Goal: Information Seeking & Learning: Learn about a topic

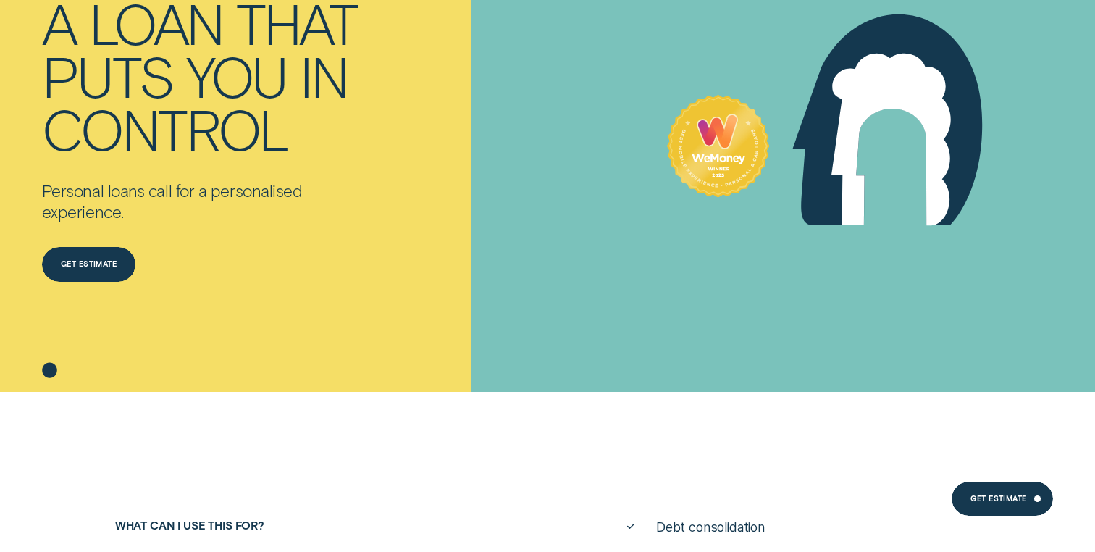
scroll to position [214, 0]
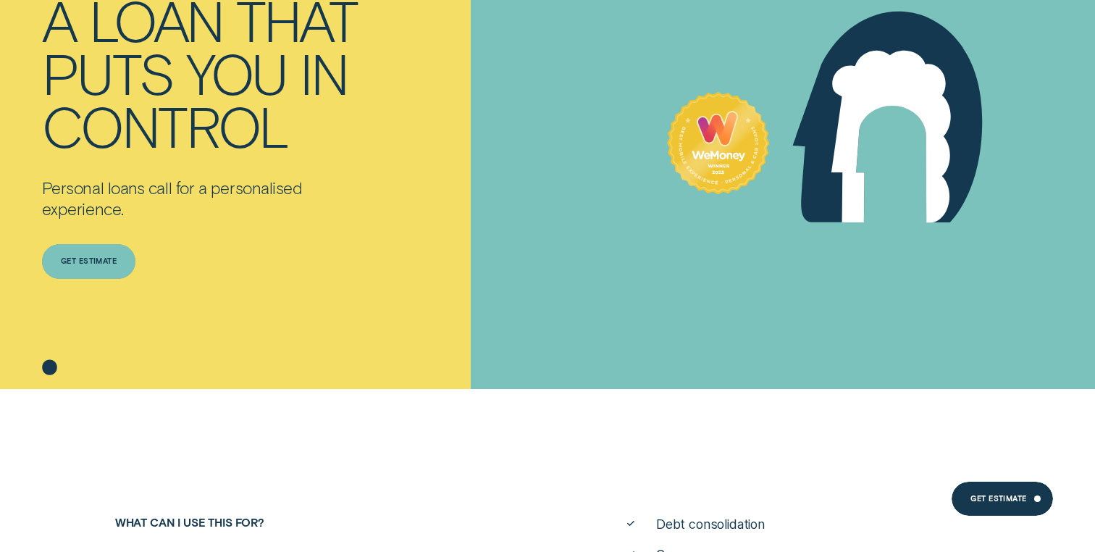
click at [109, 264] on div "Get estimate" at bounding box center [89, 261] width 56 height 7
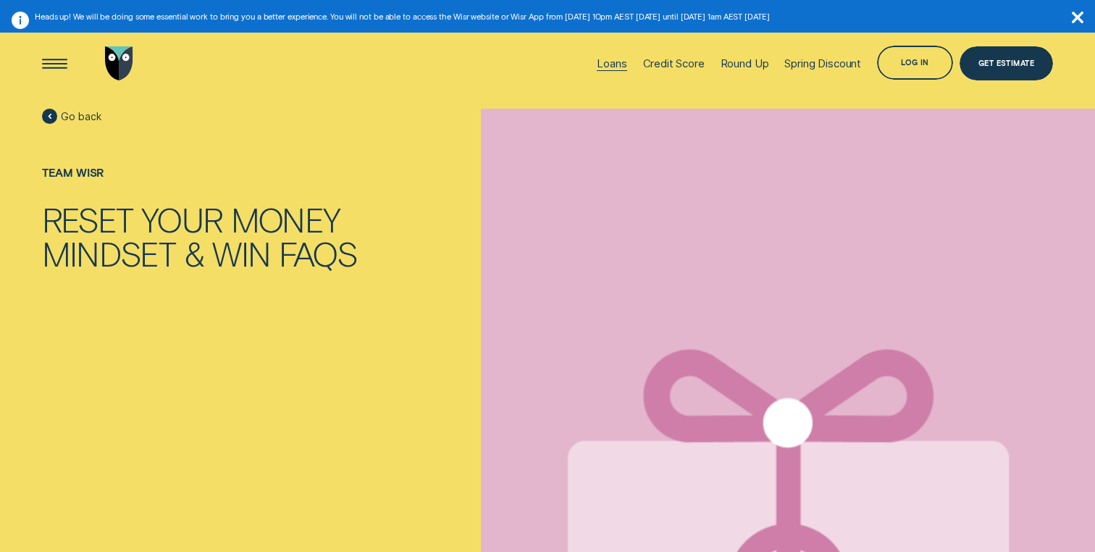
click at [611, 64] on div "Loans" at bounding box center [611, 63] width 30 height 13
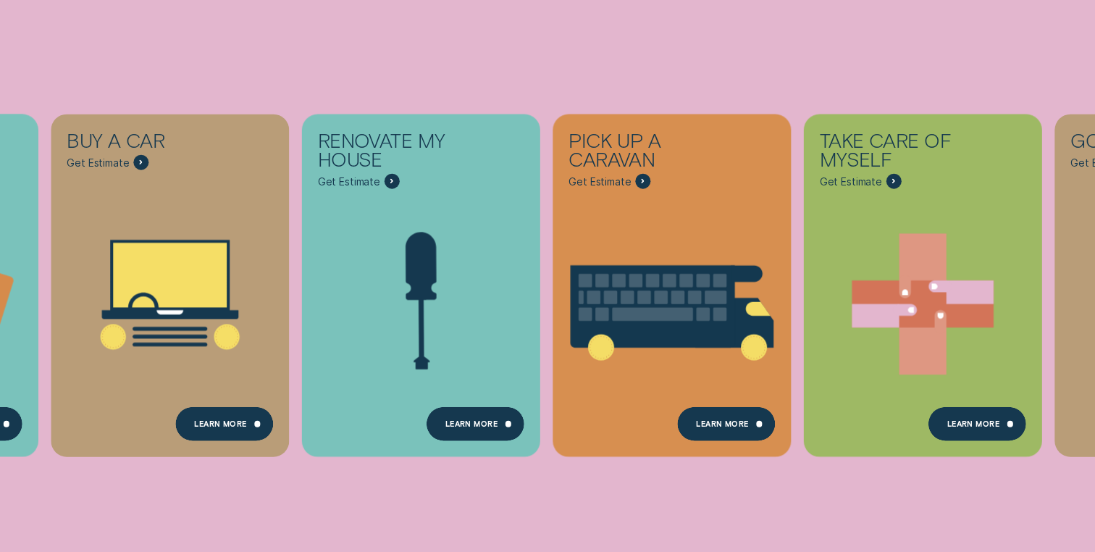
scroll to position [345, 0]
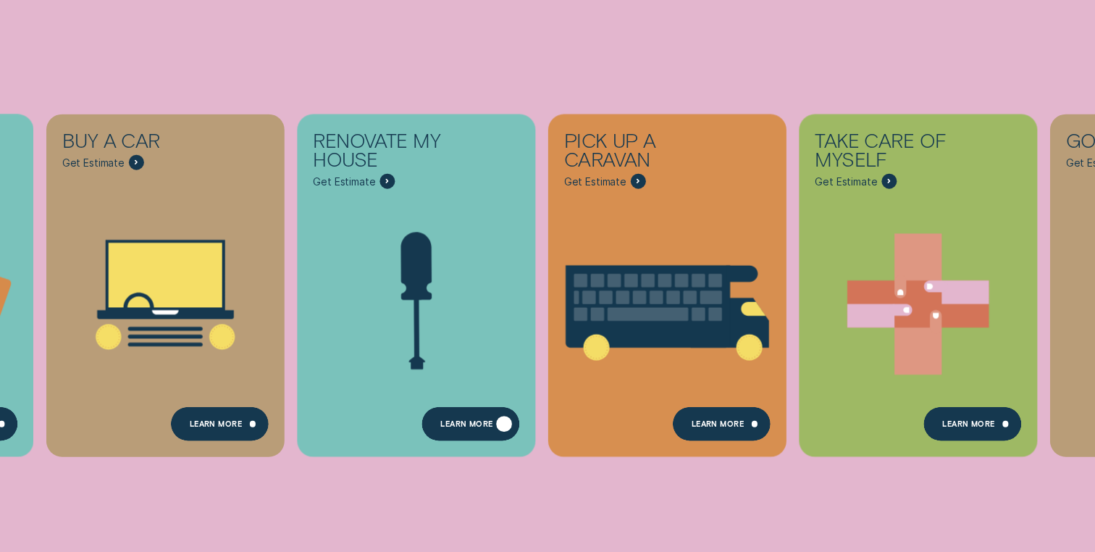
click at [455, 416] on div "Learn more" at bounding box center [470, 424] width 98 height 34
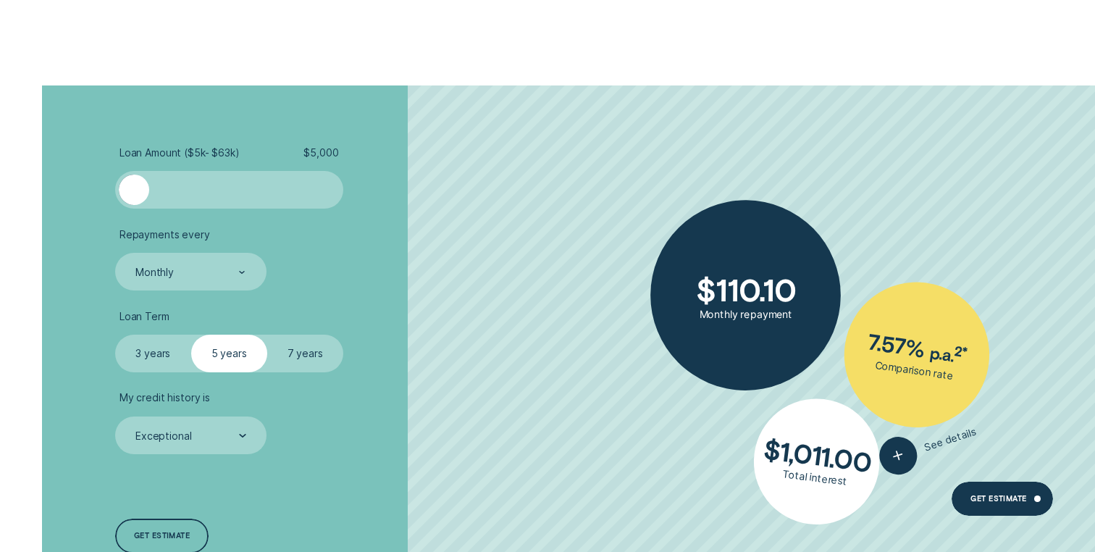
scroll to position [1671, 0]
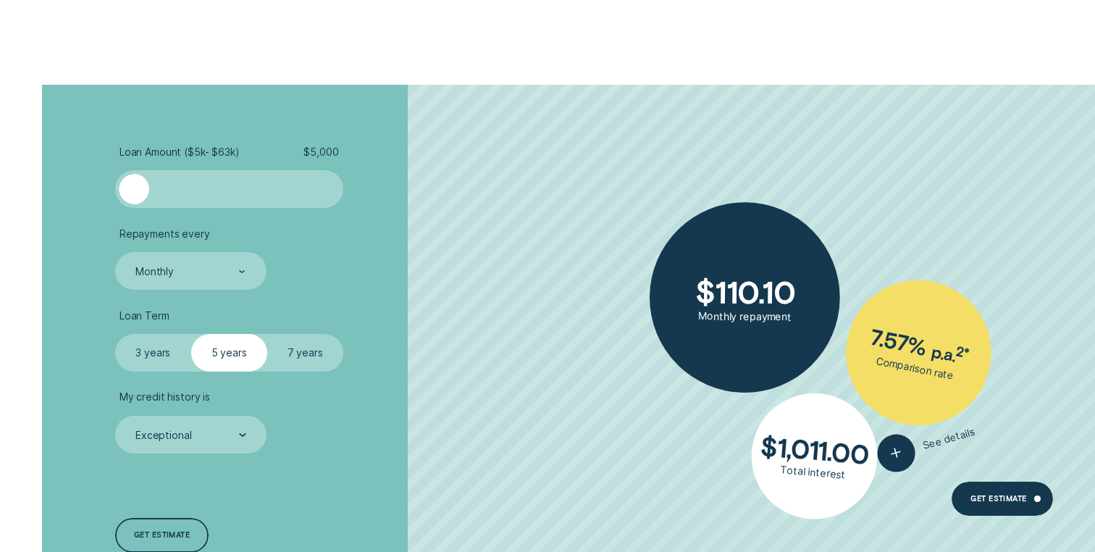
click at [238, 195] on div at bounding box center [229, 189] width 190 height 30
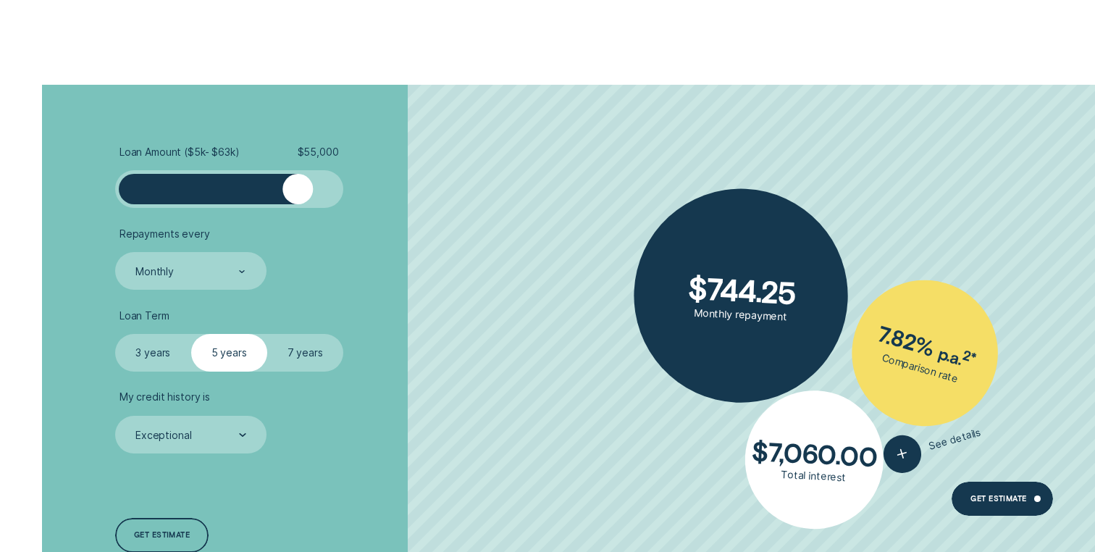
click at [299, 201] on div at bounding box center [229, 189] width 190 height 30
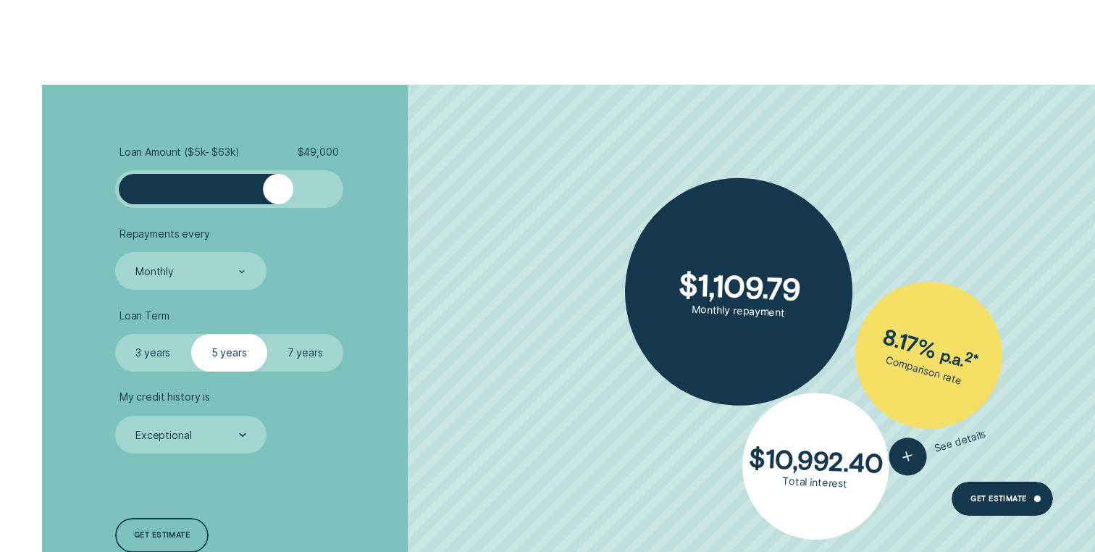
click at [279, 194] on div at bounding box center [229, 189] width 190 height 30
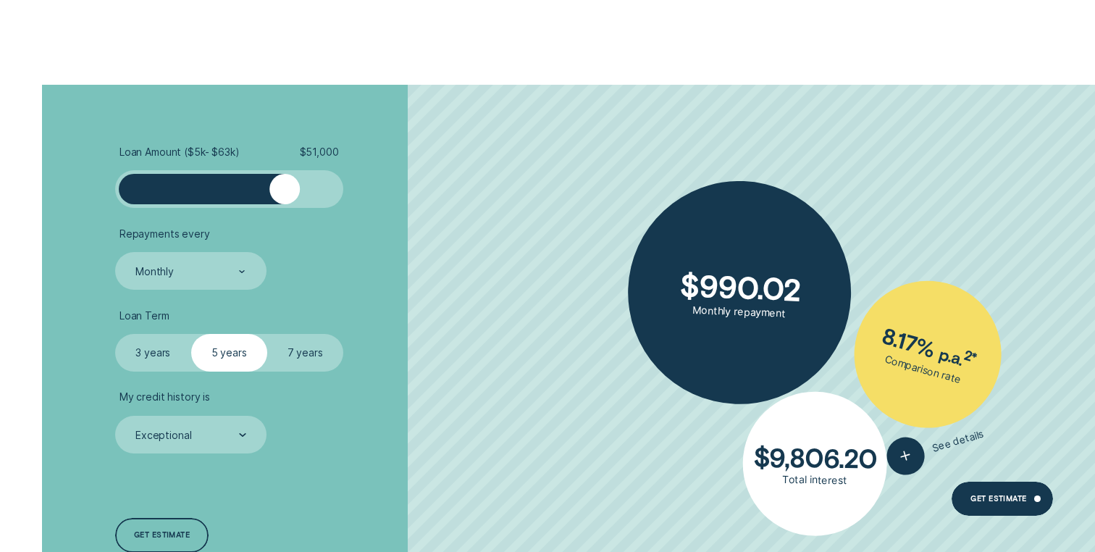
click at [285, 194] on div at bounding box center [284, 189] width 30 height 30
click at [326, 351] on label "7 years" at bounding box center [305, 353] width 76 height 38
click at [267, 334] on input "7 years" at bounding box center [267, 334] width 0 height 0
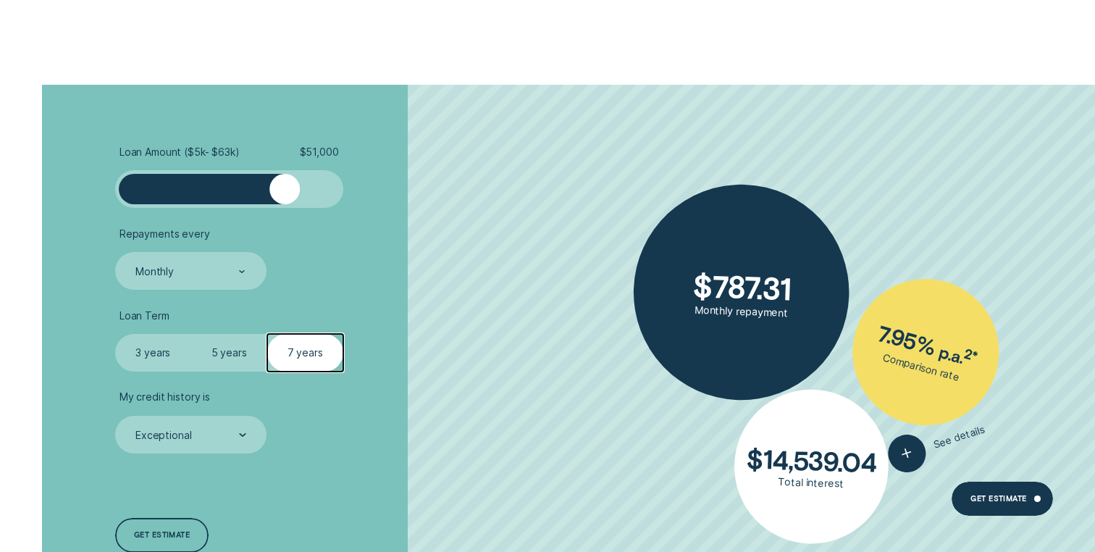
click at [437, 310] on ul "Loan Amount ( $5k - $63k ) $ 51,000 Repayments every Monthly Loan Term Select L…" at bounding box center [291, 300] width 353 height 308
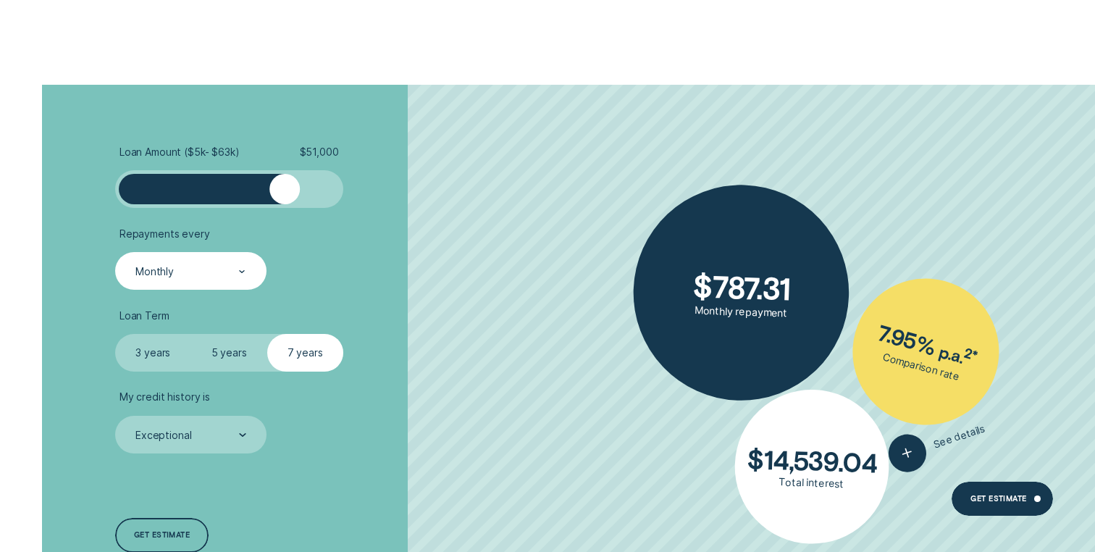
click at [237, 274] on div "Monthly" at bounding box center [190, 271] width 112 height 14
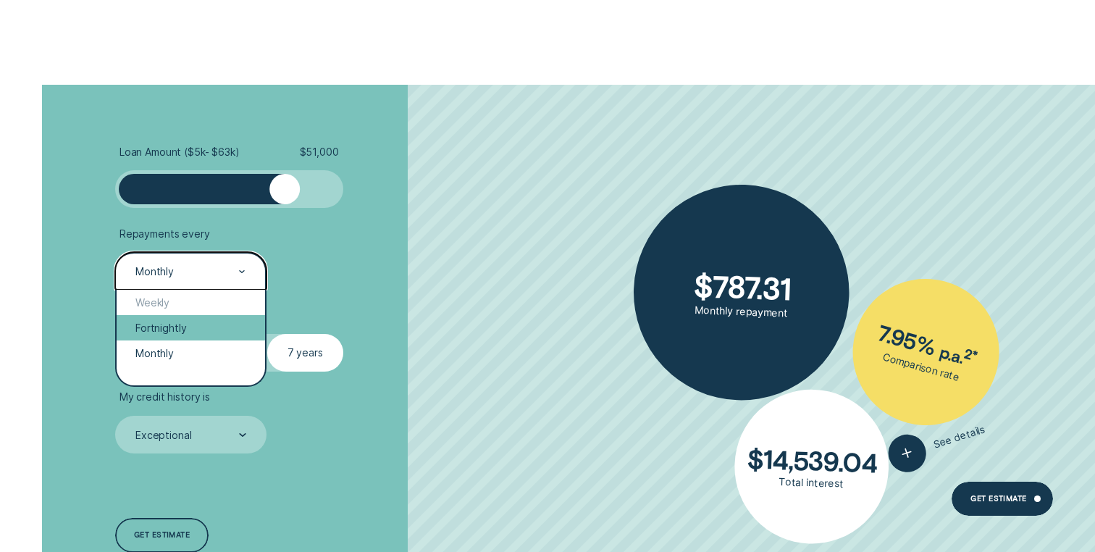
click at [200, 326] on div "Fortnightly" at bounding box center [191, 327] width 148 height 25
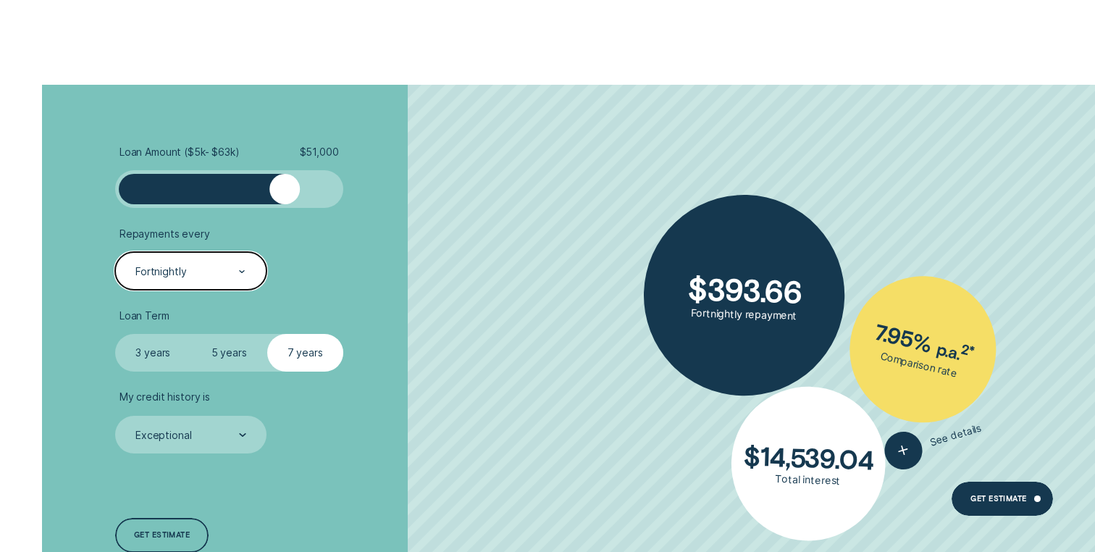
click at [446, 295] on ul "Loan Amount ( $5k - $63k ) $ 51,000 Repayments every option Fortnightly, select…" at bounding box center [291, 300] width 353 height 308
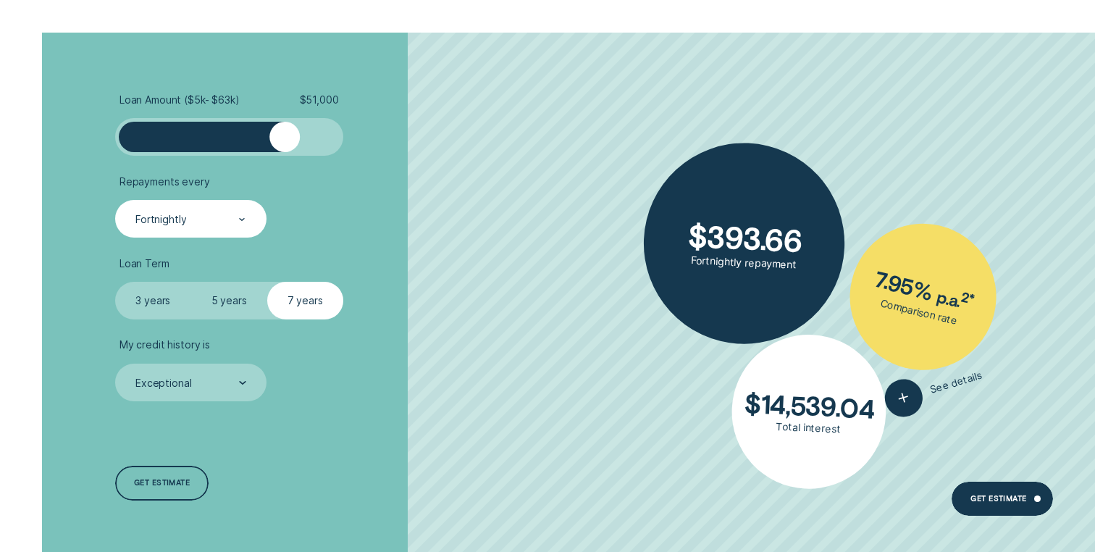
scroll to position [1737, 0]
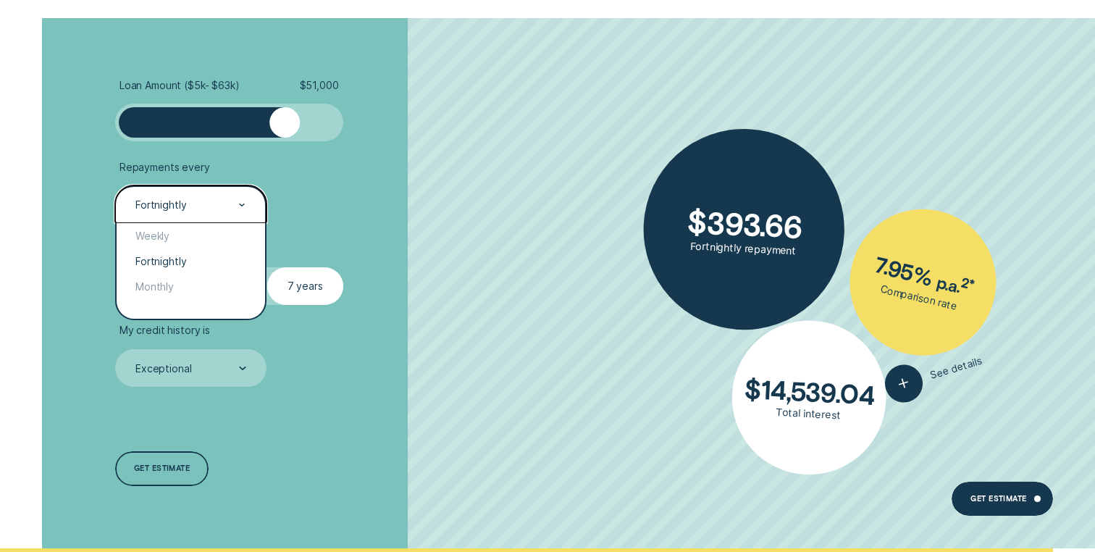
click at [224, 212] on div "Fortnightly" at bounding box center [190, 205] width 112 height 14
click at [191, 292] on div "Monthly" at bounding box center [191, 286] width 148 height 25
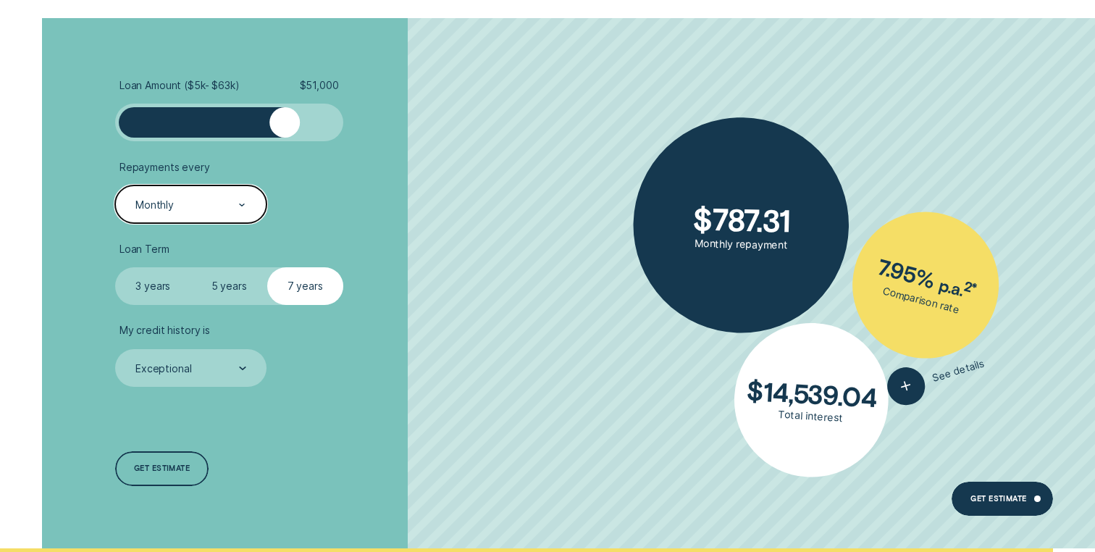
click at [226, 198] on div "Monthly" at bounding box center [190, 204] width 151 height 38
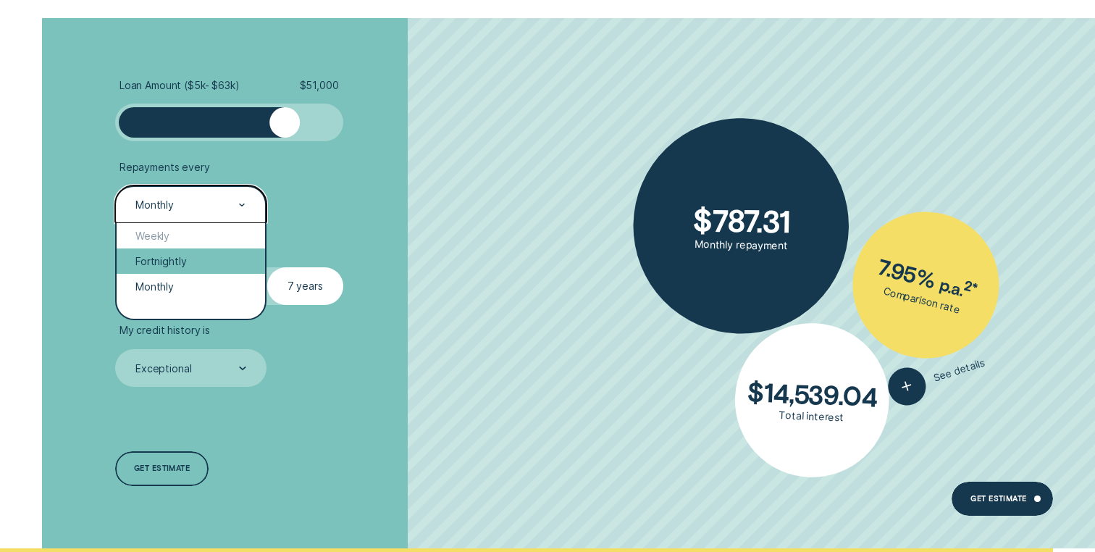
click at [196, 253] on div "Fortnightly" at bounding box center [191, 260] width 148 height 25
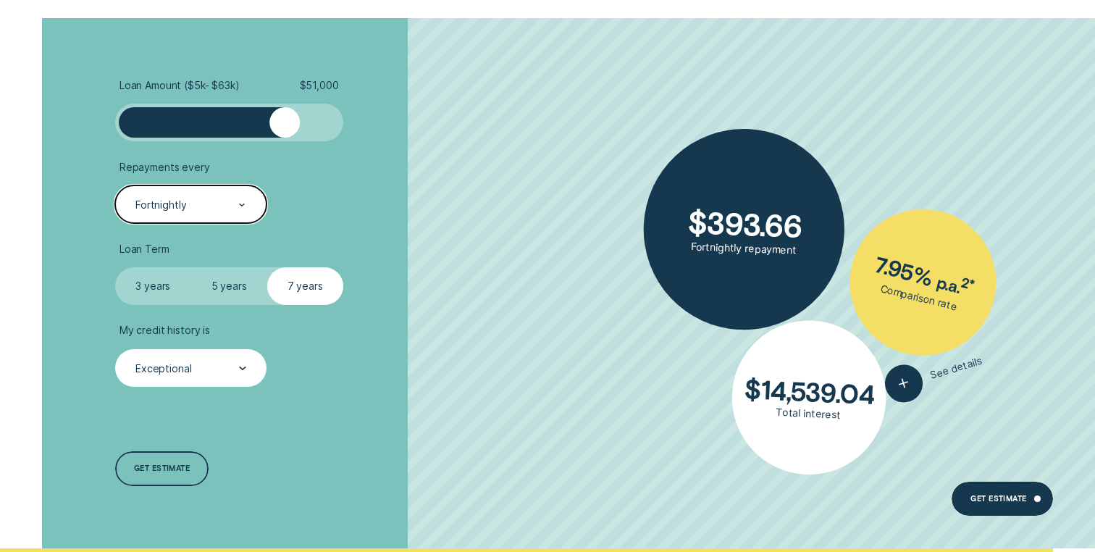
click at [234, 371] on div "Exceptional" at bounding box center [190, 368] width 112 height 14
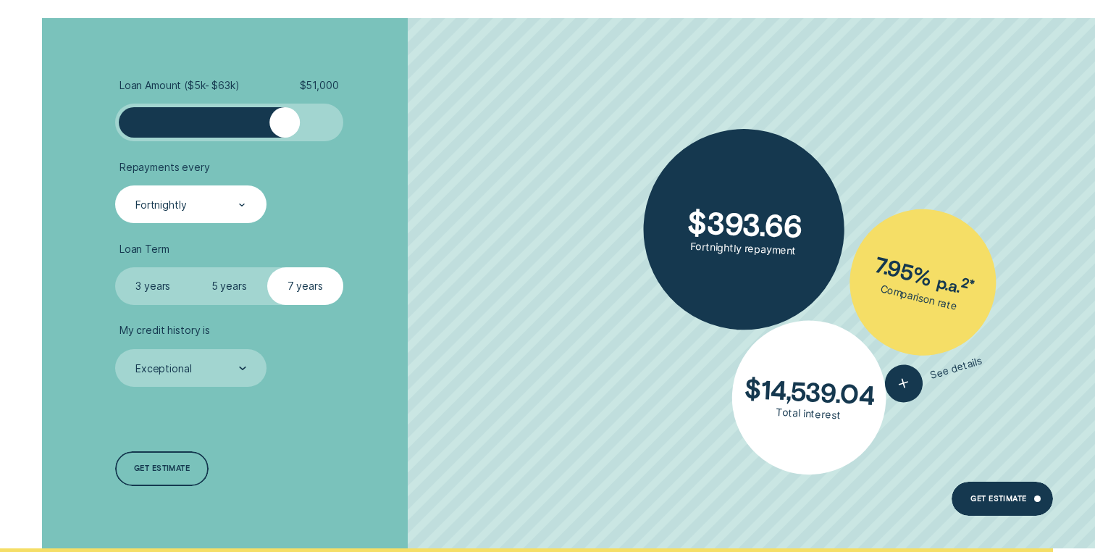
click at [358, 416] on div "Loan Amount ( $5k - $63k ) $ 51,000 Repayments every Fortnightly Loan Term Sele…" at bounding box center [292, 283] width 366 height 530
click at [203, 468] on div "Get estimate" at bounding box center [162, 468] width 94 height 34
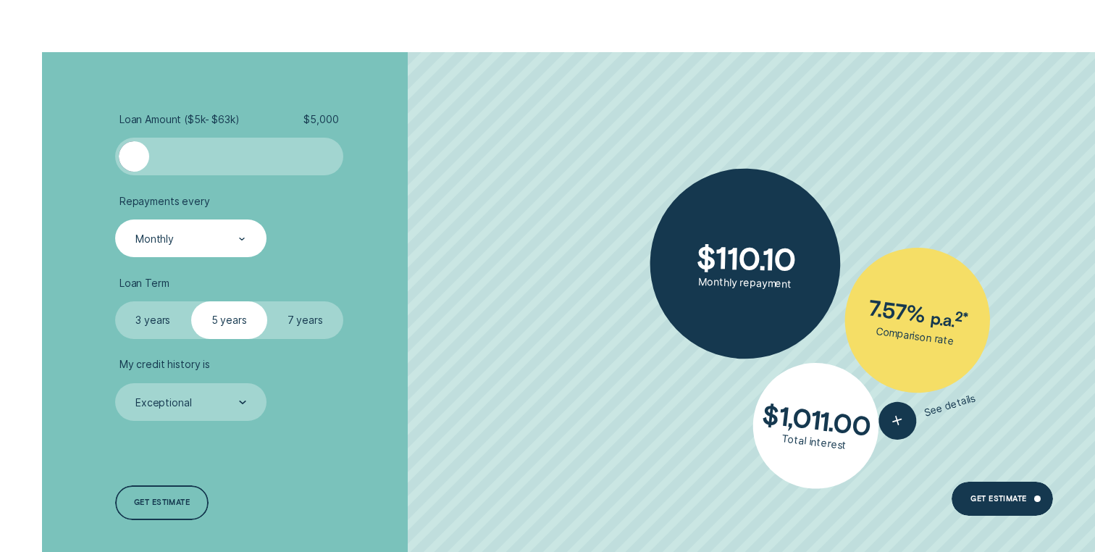
scroll to position [1679, 0]
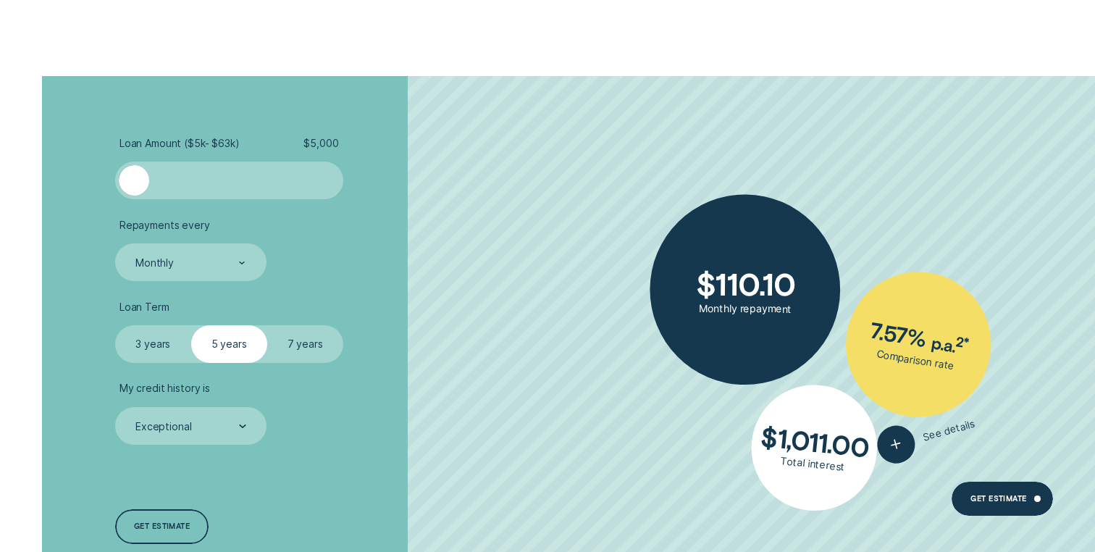
click at [256, 181] on div at bounding box center [229, 180] width 190 height 30
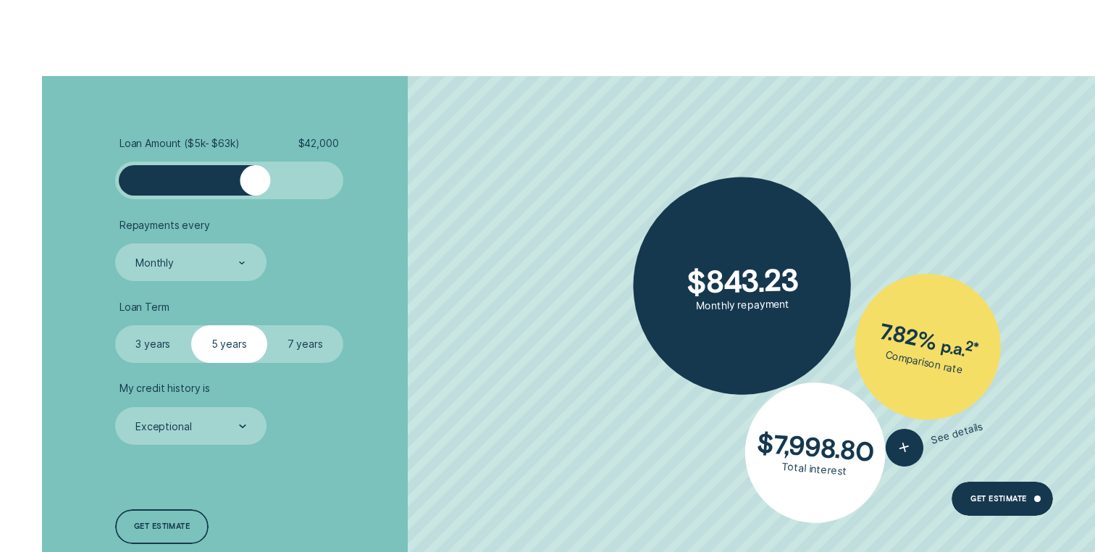
click at [273, 183] on div at bounding box center [229, 180] width 190 height 30
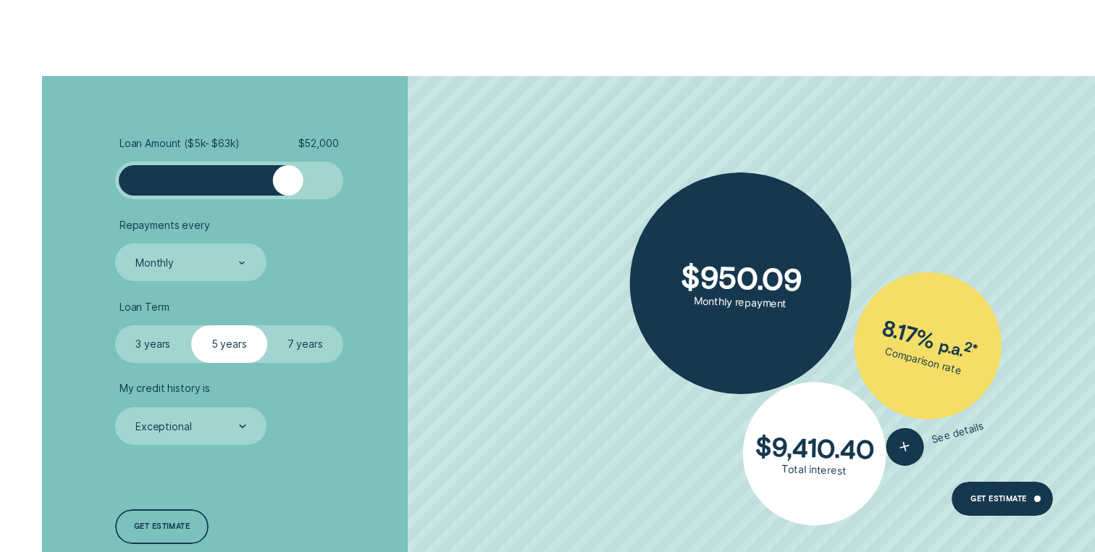
click at [287, 187] on div at bounding box center [229, 180] width 190 height 30
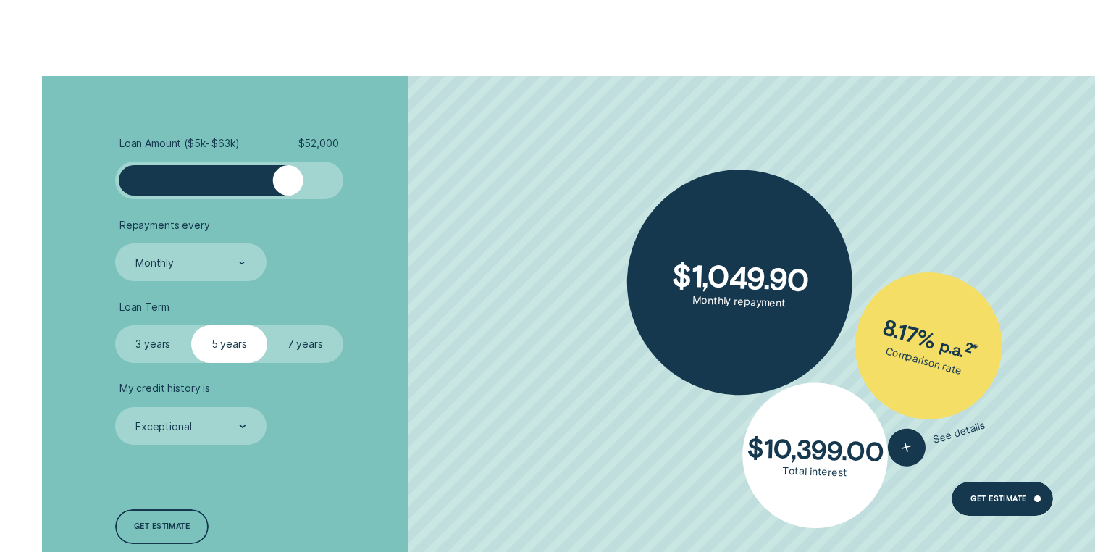
click at [322, 353] on label "7 years" at bounding box center [305, 344] width 76 height 38
click at [267, 325] on input "7 years" at bounding box center [267, 325] width 0 height 0
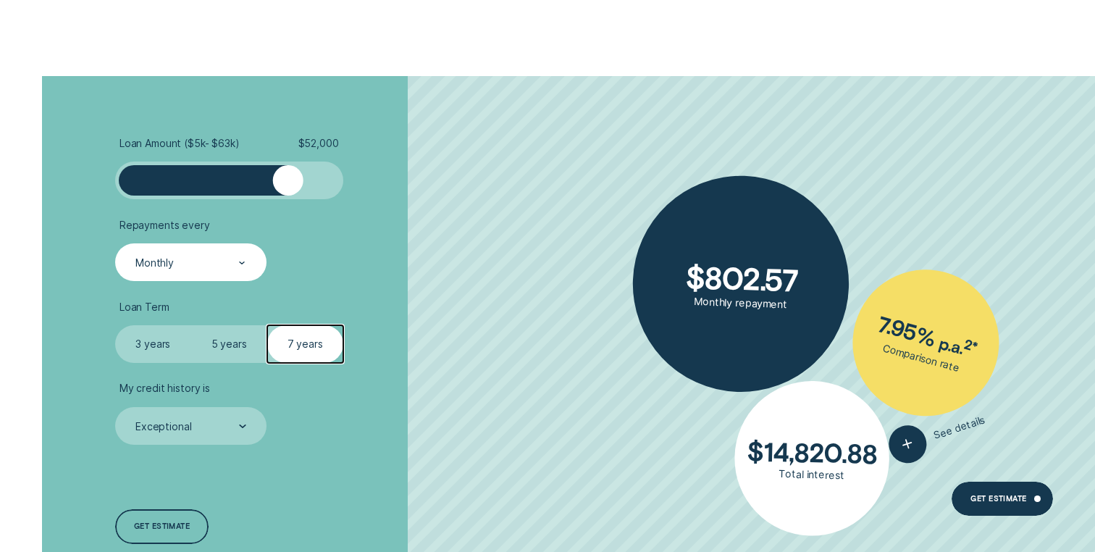
click at [232, 254] on div "Monthly" at bounding box center [190, 262] width 151 height 38
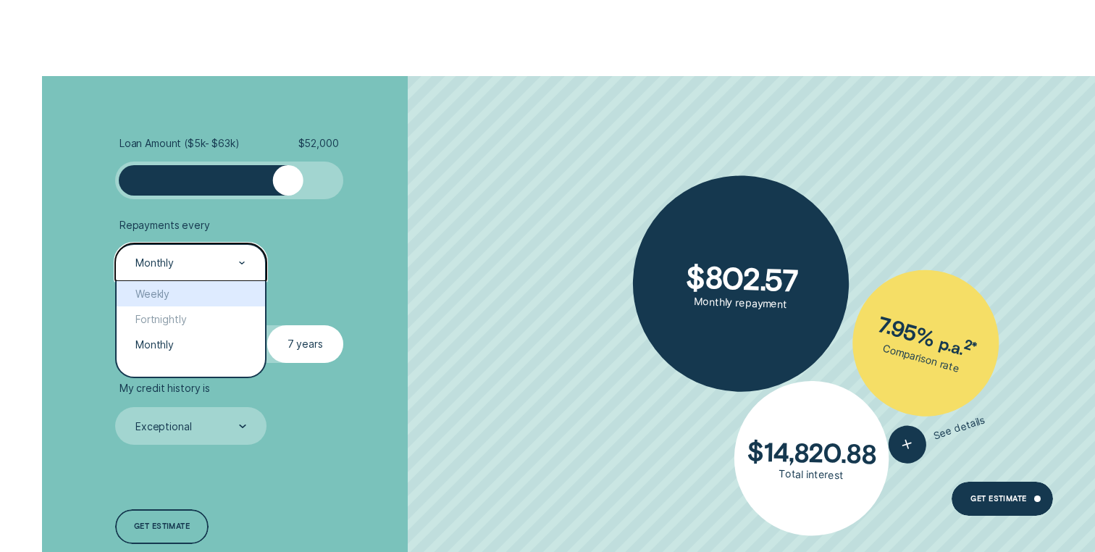
click at [366, 268] on li "Repayments every option Weekly focused, 1 of 3. 3 results available. Use Up and…" at bounding box center [291, 250] width 353 height 63
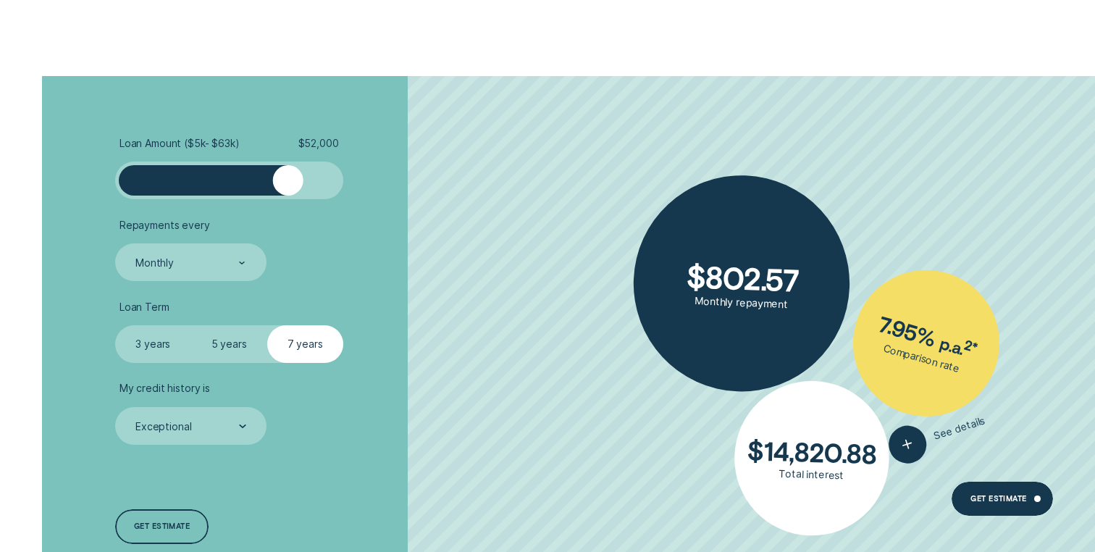
click at [276, 193] on div at bounding box center [229, 180] width 190 height 30
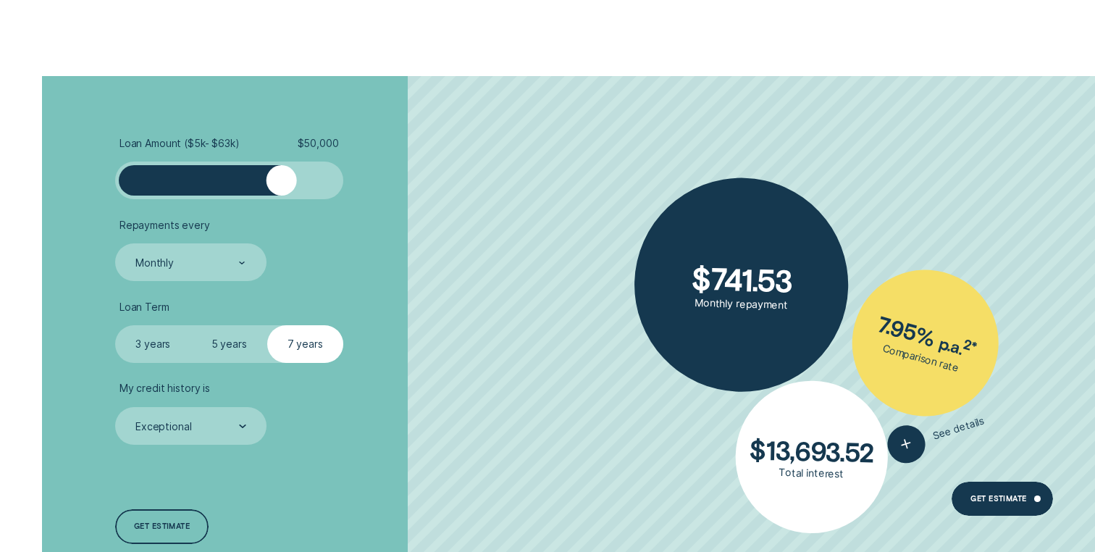
click at [281, 190] on div at bounding box center [281, 180] width 30 height 30
click at [400, 282] on ul "Loan Amount ( $5k - $63k ) $ 50,000 Repayments every Monthly Loan Term Select L…" at bounding box center [291, 291] width 353 height 308
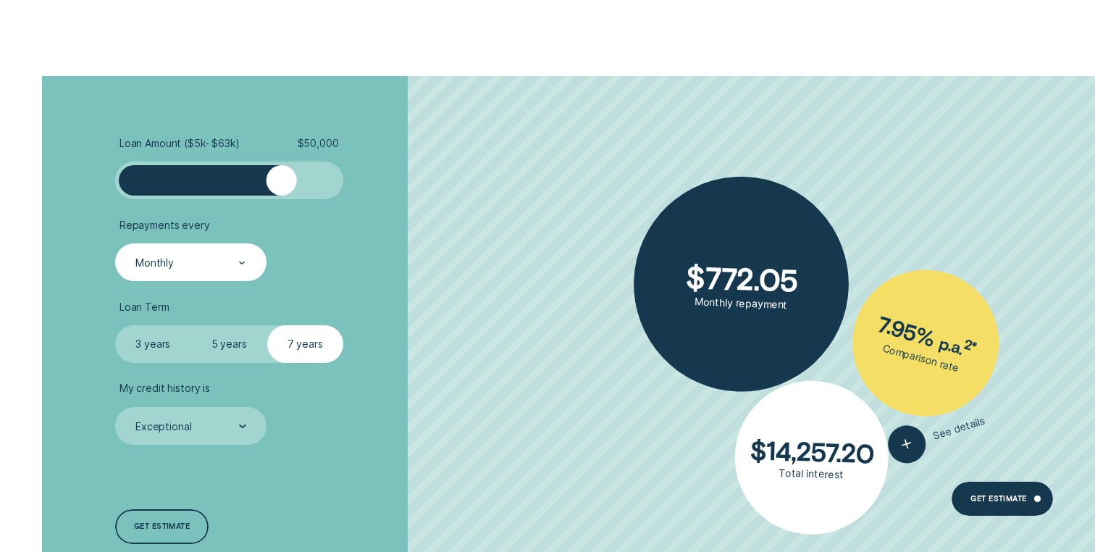
click at [206, 266] on div "Monthly" at bounding box center [190, 263] width 112 height 14
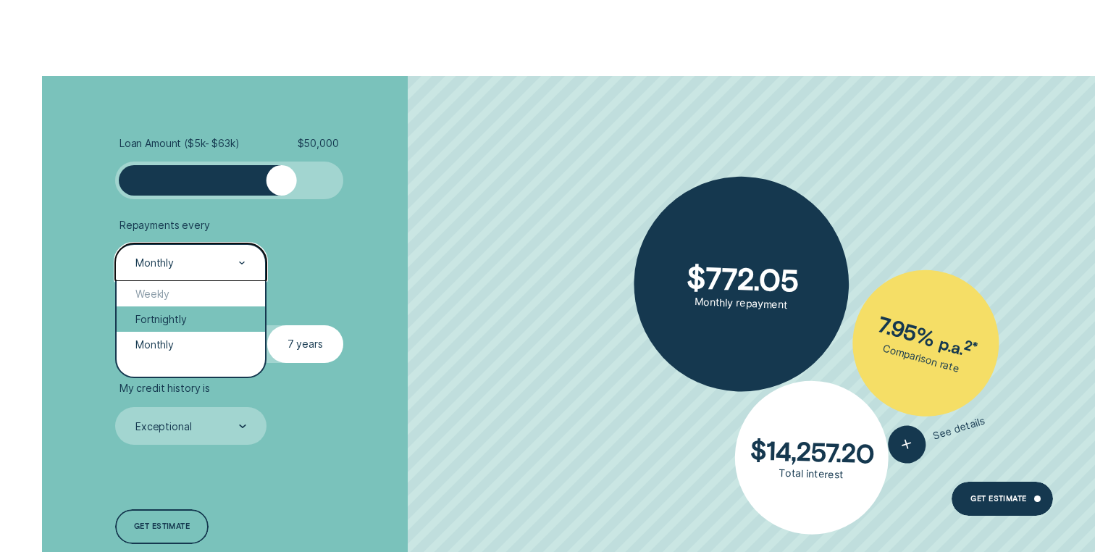
click at [190, 324] on div "Fortnightly" at bounding box center [191, 318] width 148 height 25
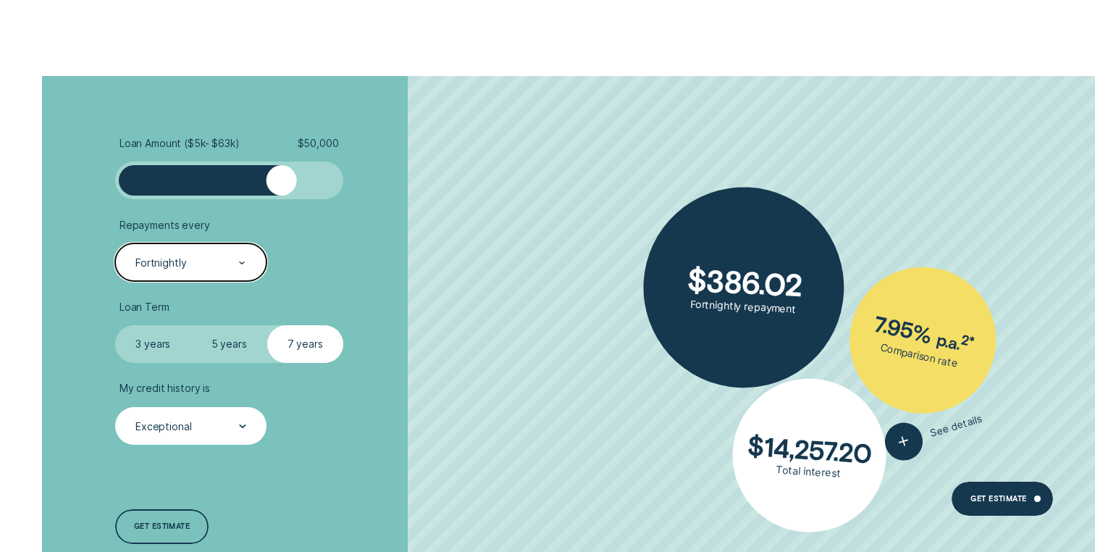
click at [225, 435] on div "Exceptional" at bounding box center [190, 426] width 151 height 38
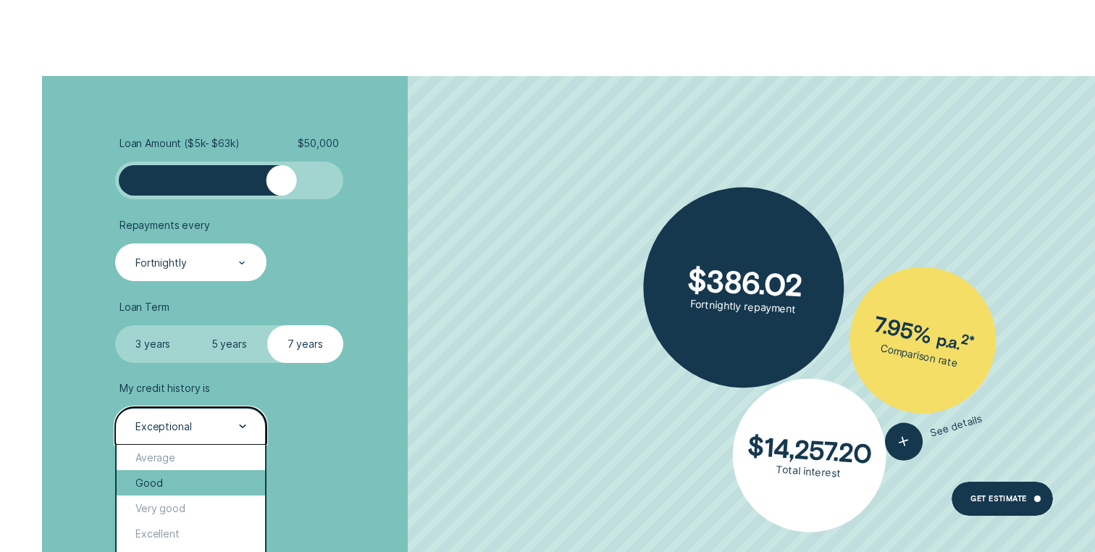
click at [198, 488] on div "Good" at bounding box center [191, 482] width 148 height 25
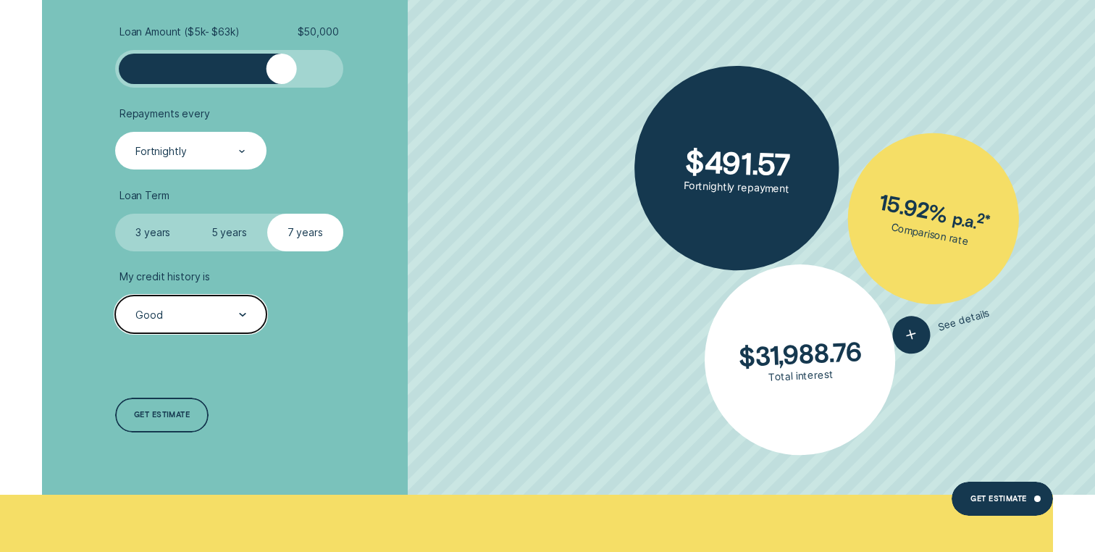
scroll to position [1792, 0]
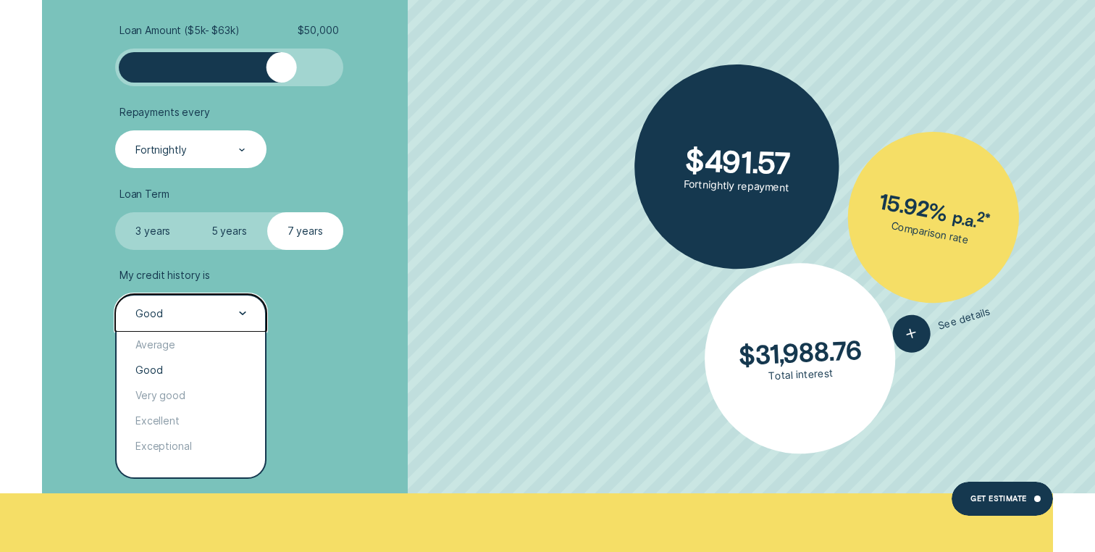
click at [208, 305] on div "Good" at bounding box center [190, 313] width 151 height 38
click at [187, 400] on div "Very good" at bounding box center [191, 394] width 148 height 25
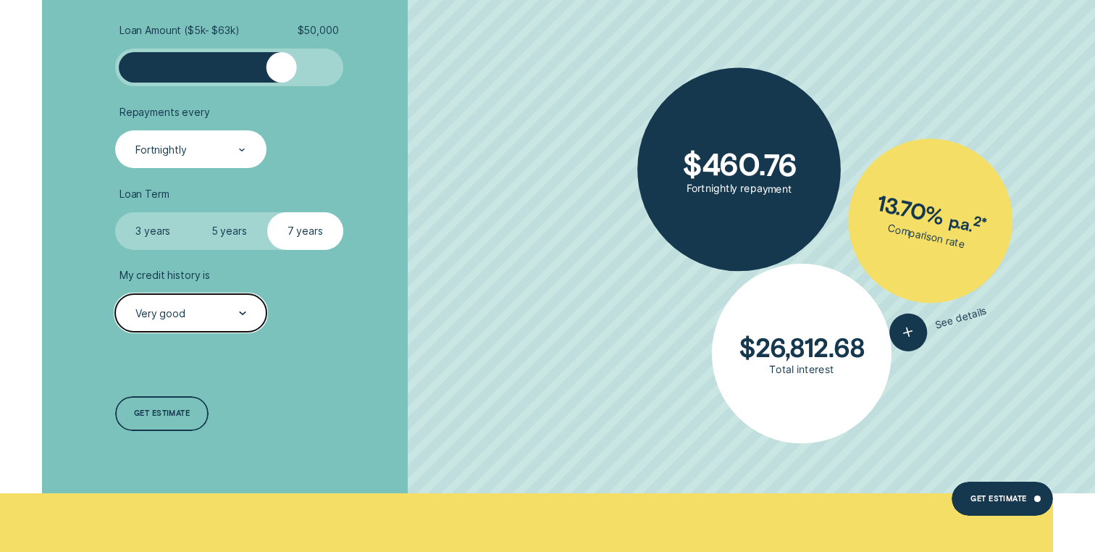
click at [245, 321] on div at bounding box center [242, 313] width 7 height 37
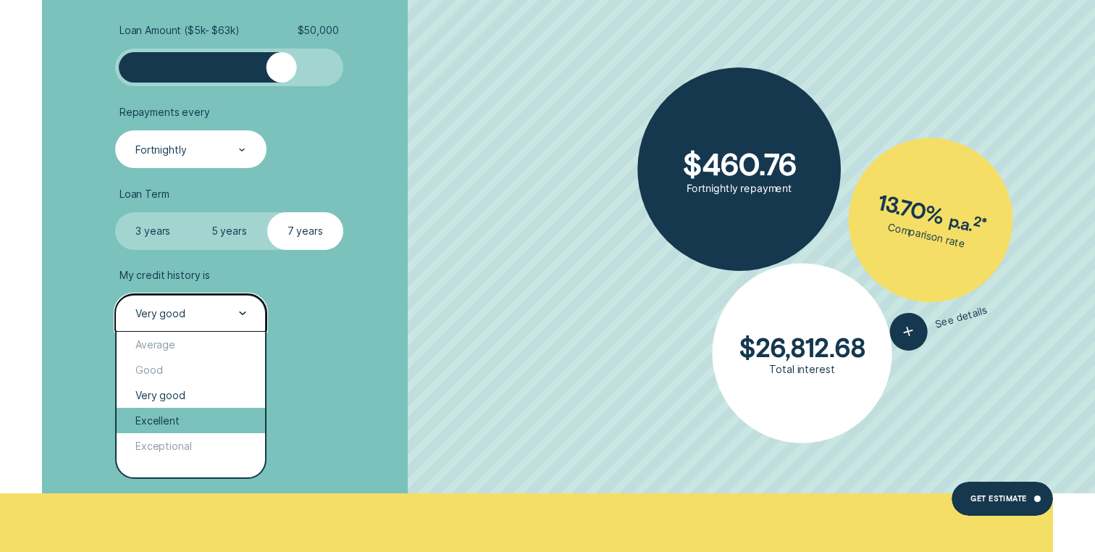
click at [202, 431] on div "Excellent" at bounding box center [191, 420] width 148 height 25
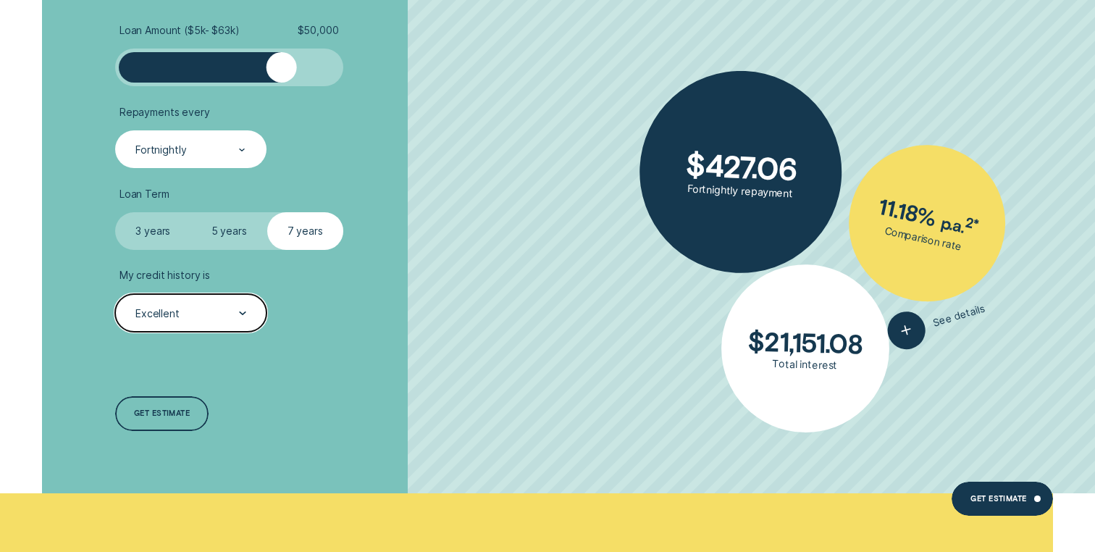
click at [249, 323] on div "Excellent" at bounding box center [190, 313] width 151 height 38
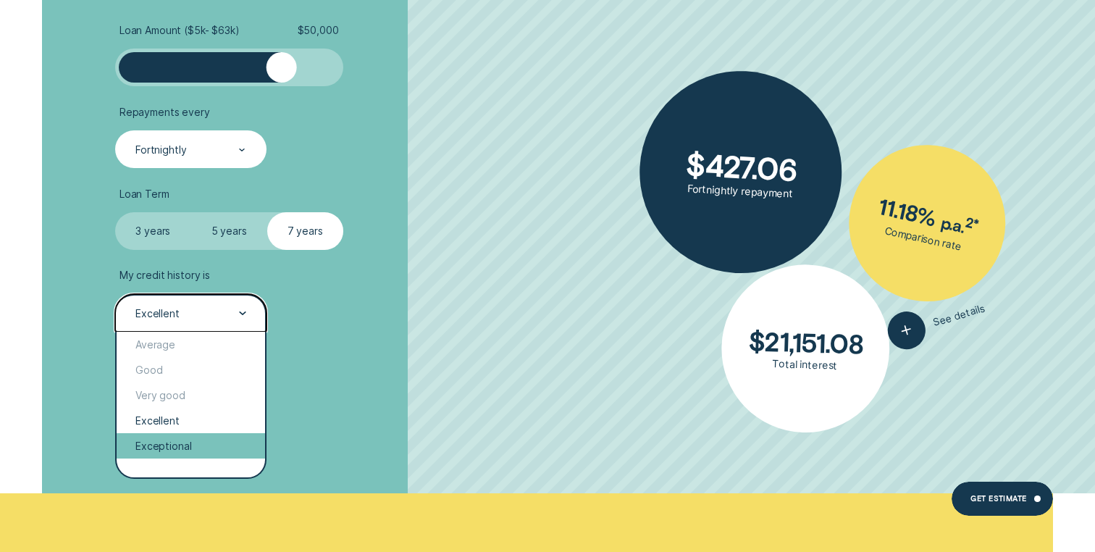
click at [215, 444] on div "Exceptional" at bounding box center [191, 445] width 148 height 25
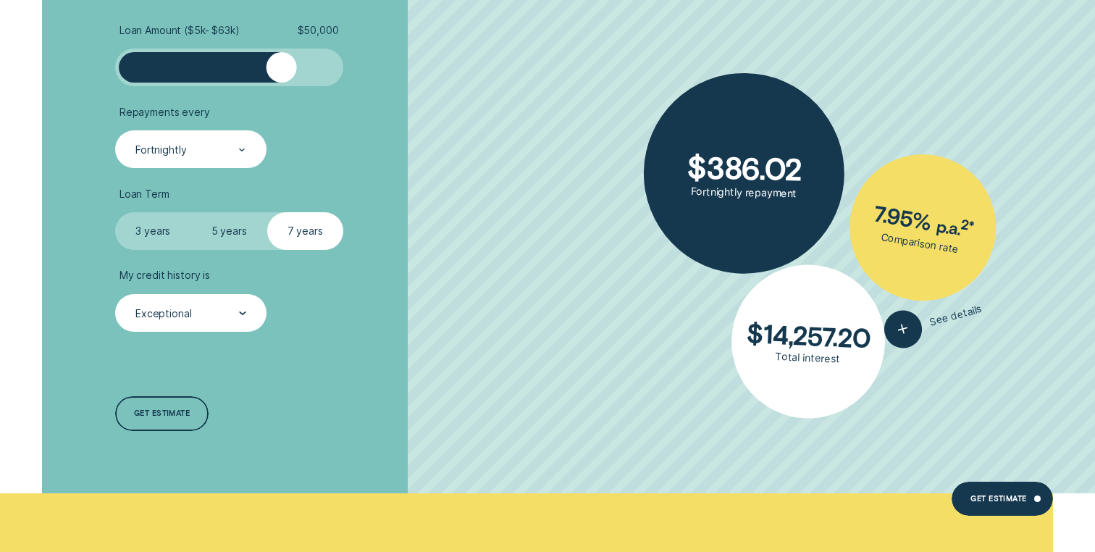
click at [219, 250] on label "5 years" at bounding box center [229, 231] width 76 height 38
click at [191, 212] on input "5 years" at bounding box center [191, 212] width 0 height 0
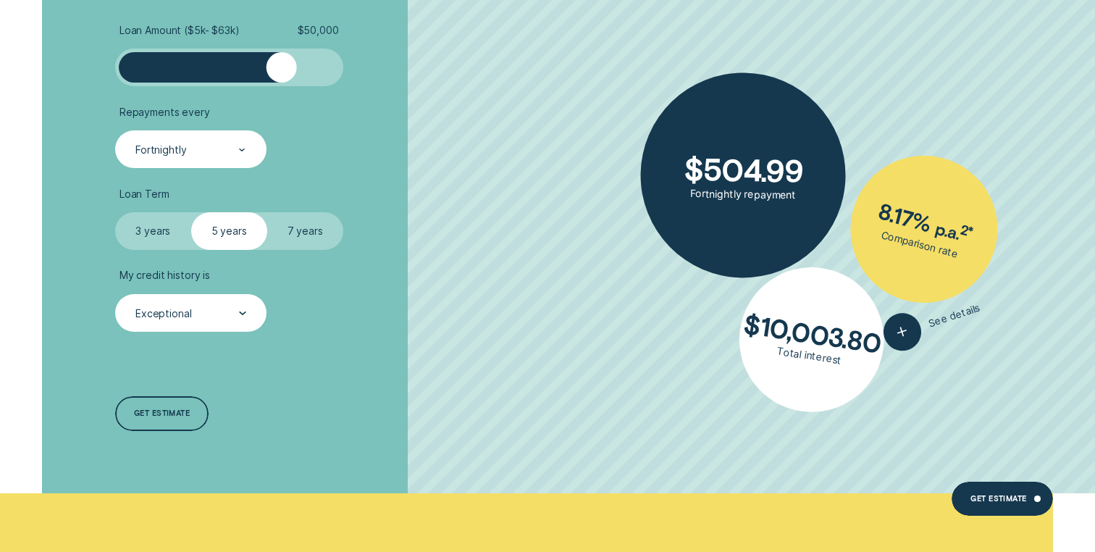
click at [317, 239] on label "7 years" at bounding box center [305, 231] width 76 height 38
click at [267, 212] on input "7 years" at bounding box center [267, 212] width 0 height 0
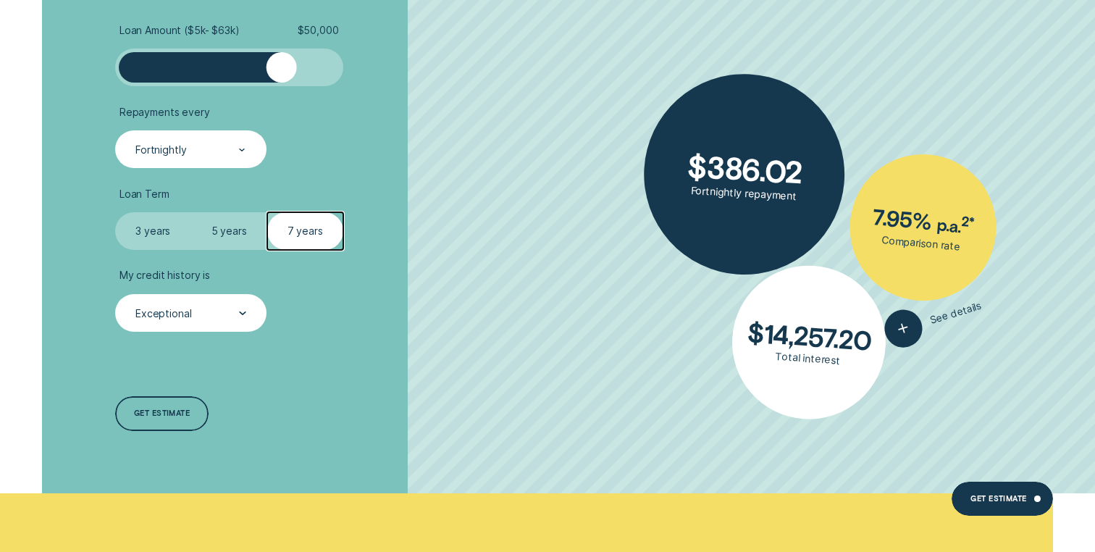
click at [248, 318] on div "Exceptional" at bounding box center [190, 313] width 151 height 38
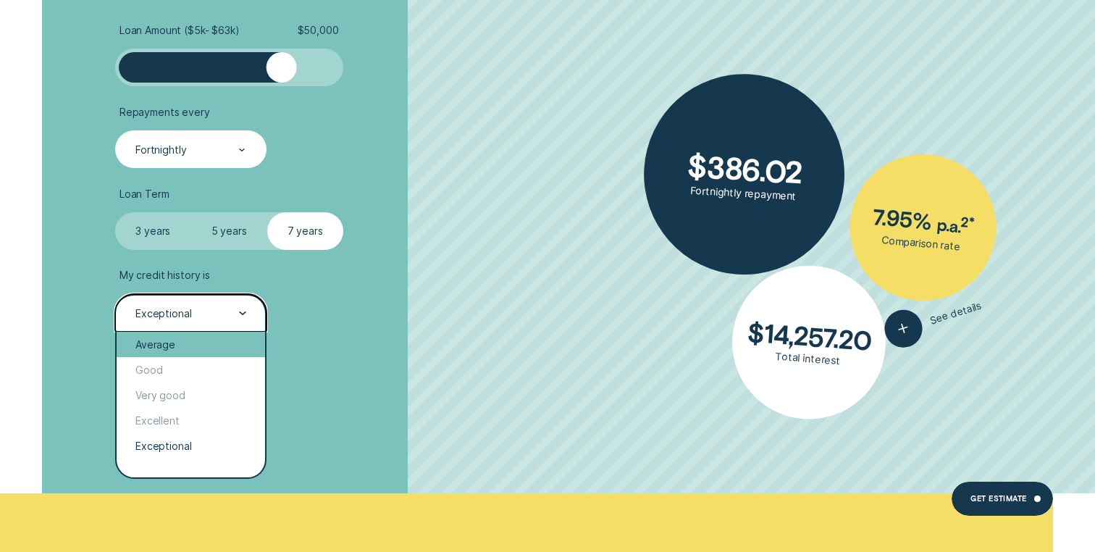
click at [229, 336] on div "Average" at bounding box center [191, 344] width 148 height 25
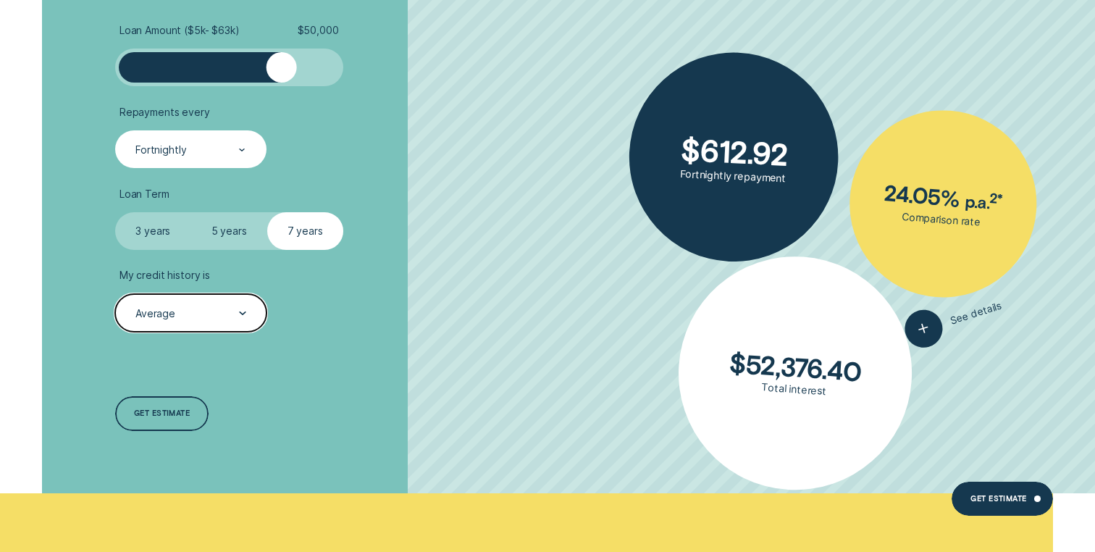
click at [248, 306] on div "Average" at bounding box center [190, 313] width 151 height 38
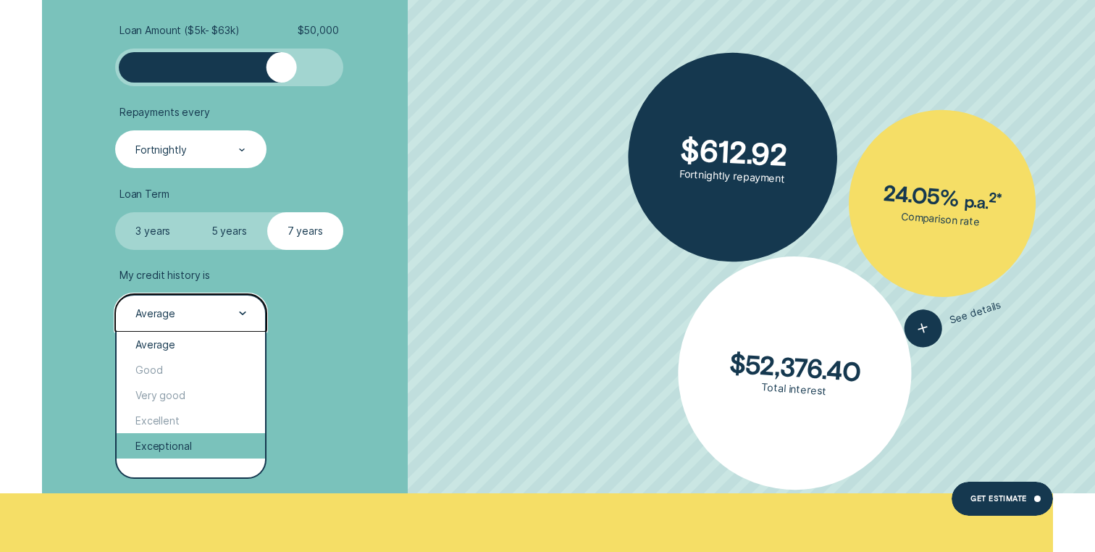
click at [192, 439] on div "Exceptional" at bounding box center [191, 445] width 148 height 25
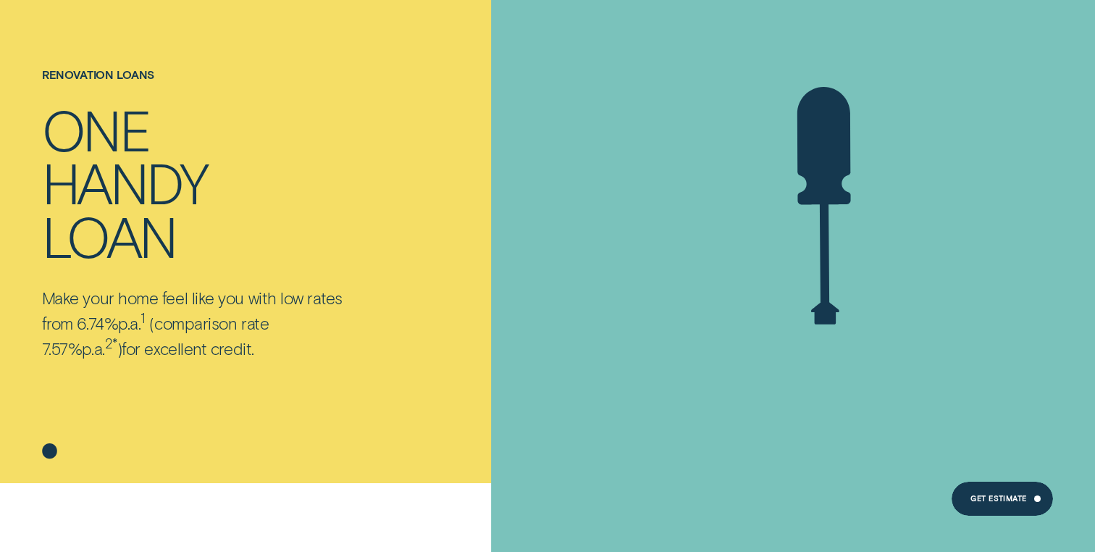
scroll to position [0, 0]
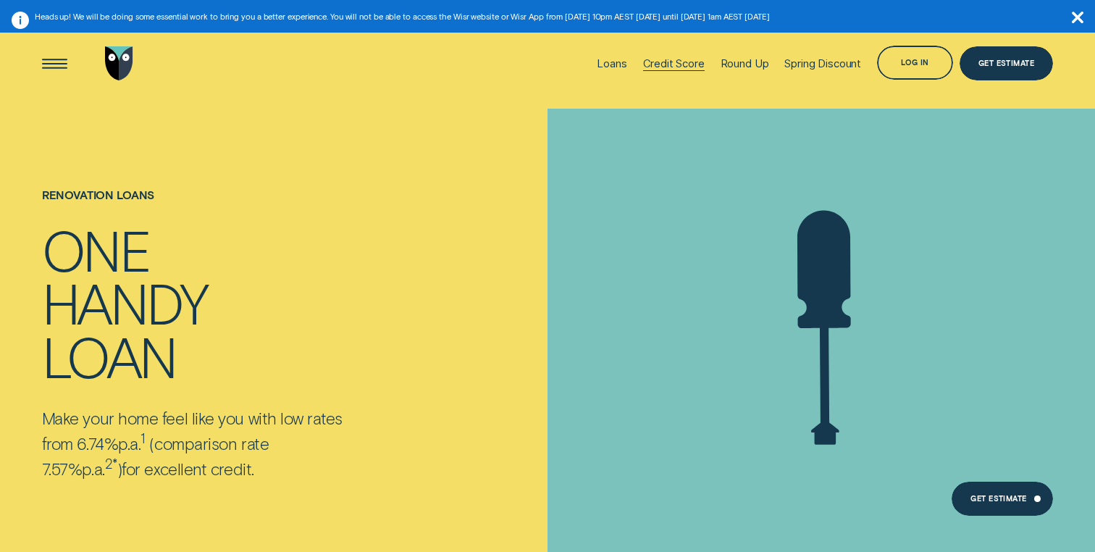
click at [679, 62] on div "Credit Score" at bounding box center [674, 63] width 62 height 13
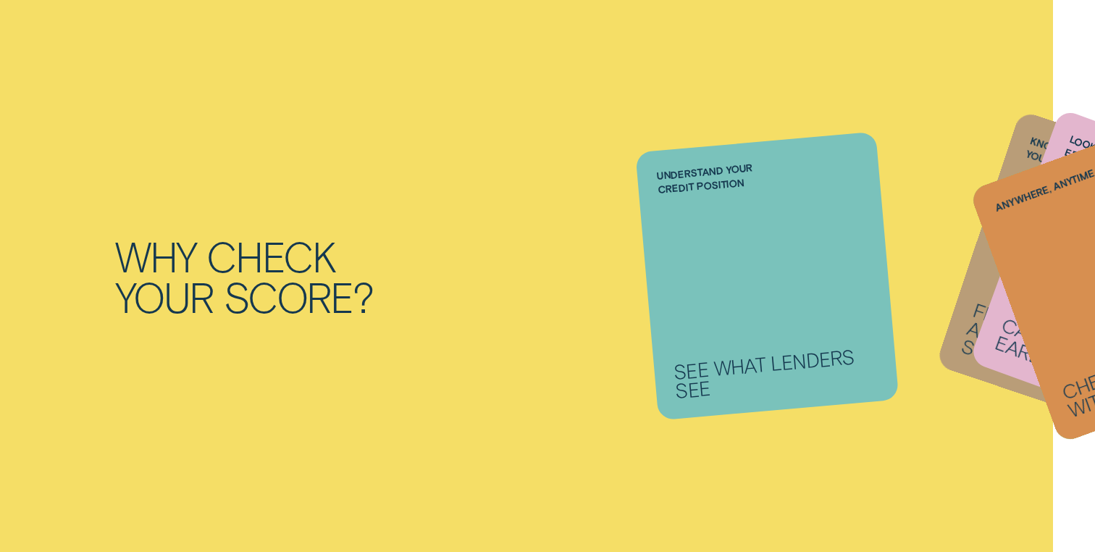
scroll to position [1064, 0]
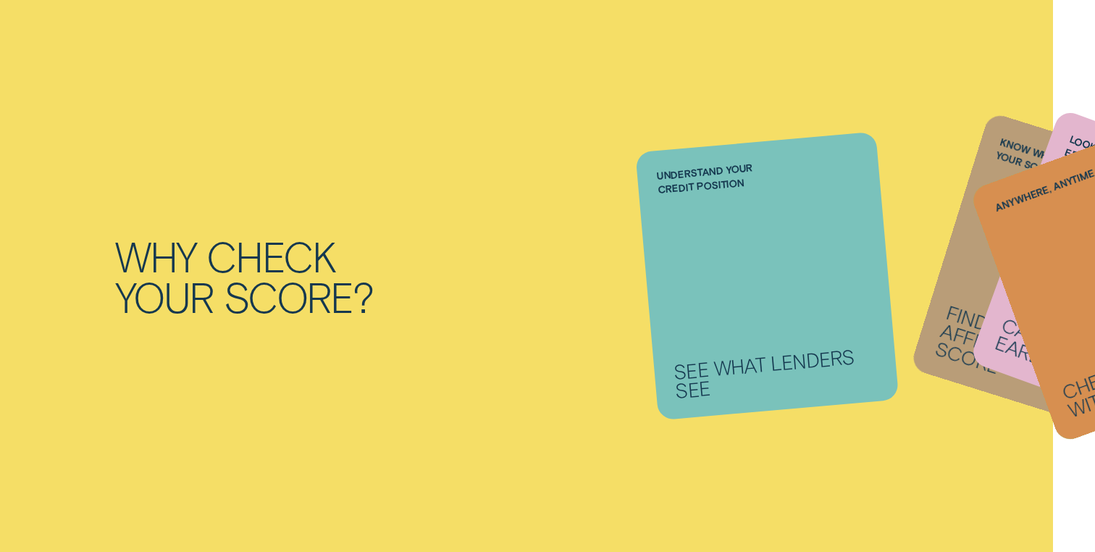
click at [627, 194] on div "Why check your score? Understand your credit position See what lenders see Know…" at bounding box center [547, 276] width 1095 height 570
click at [744, 232] on li "Anywhere, anytime Check your score with Wisr App" at bounding box center [766, 275] width 241 height 269
click at [752, 266] on li "Anywhere, anytime Check your score with Wisr App" at bounding box center [766, 275] width 241 height 269
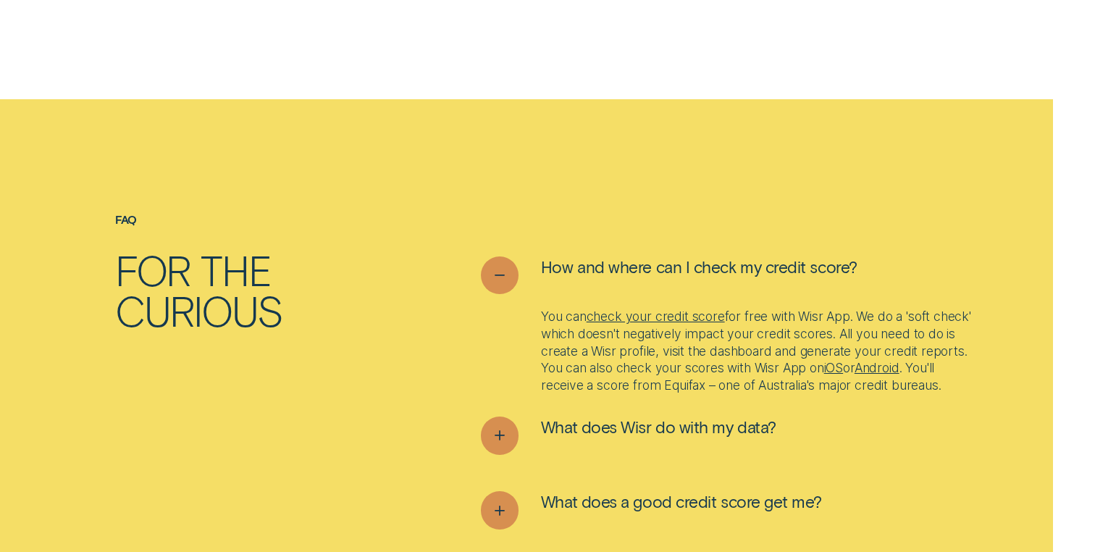
scroll to position [4478, 0]
